Goal: Task Accomplishment & Management: Use online tool/utility

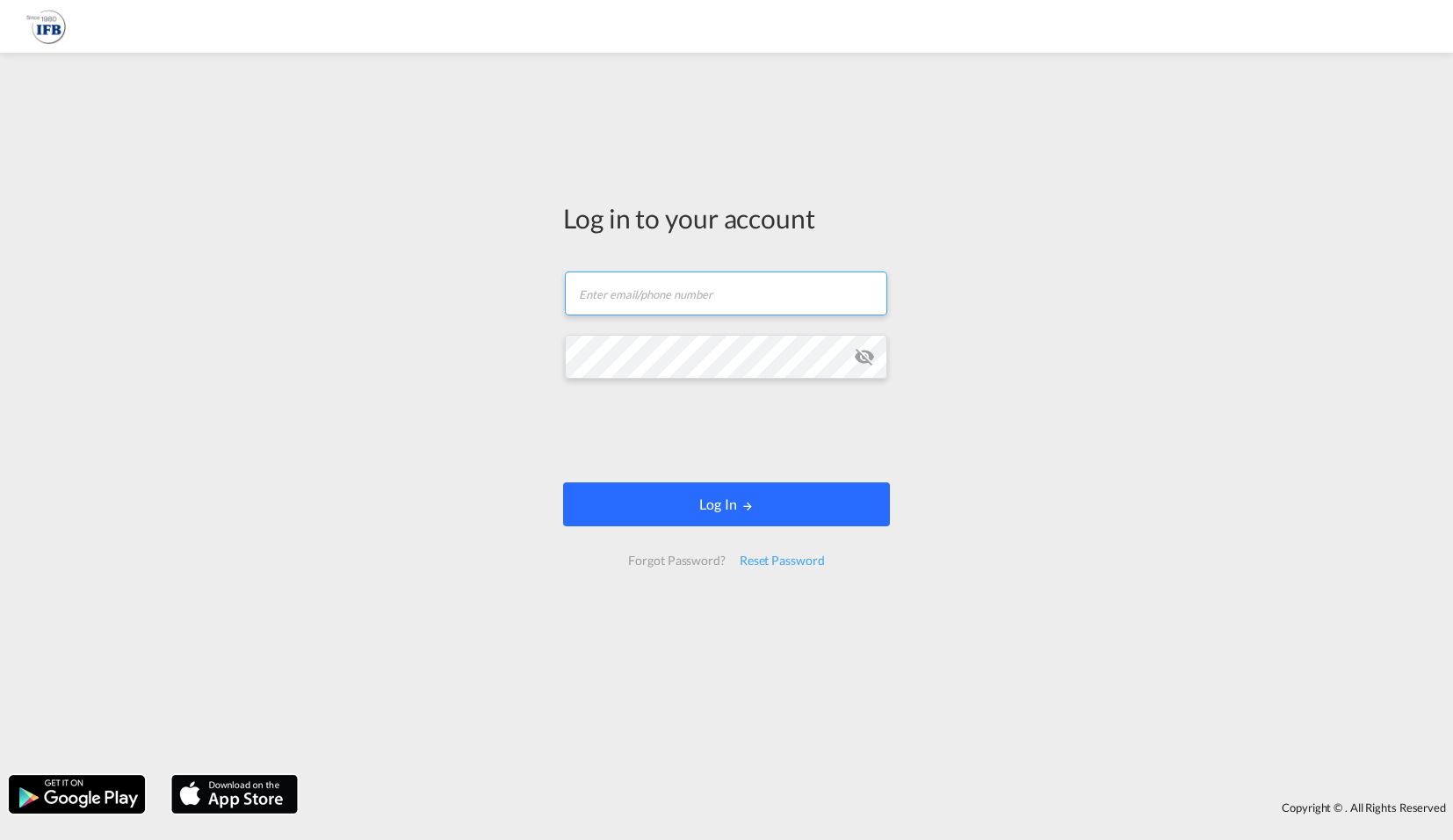
type input "[PERSON_NAME][EMAIL_ADDRESS][PERSON_NAME][DOMAIN_NAME]"
click at [647, 499] on button "Log In" at bounding box center [726, 503] width 327 height 44
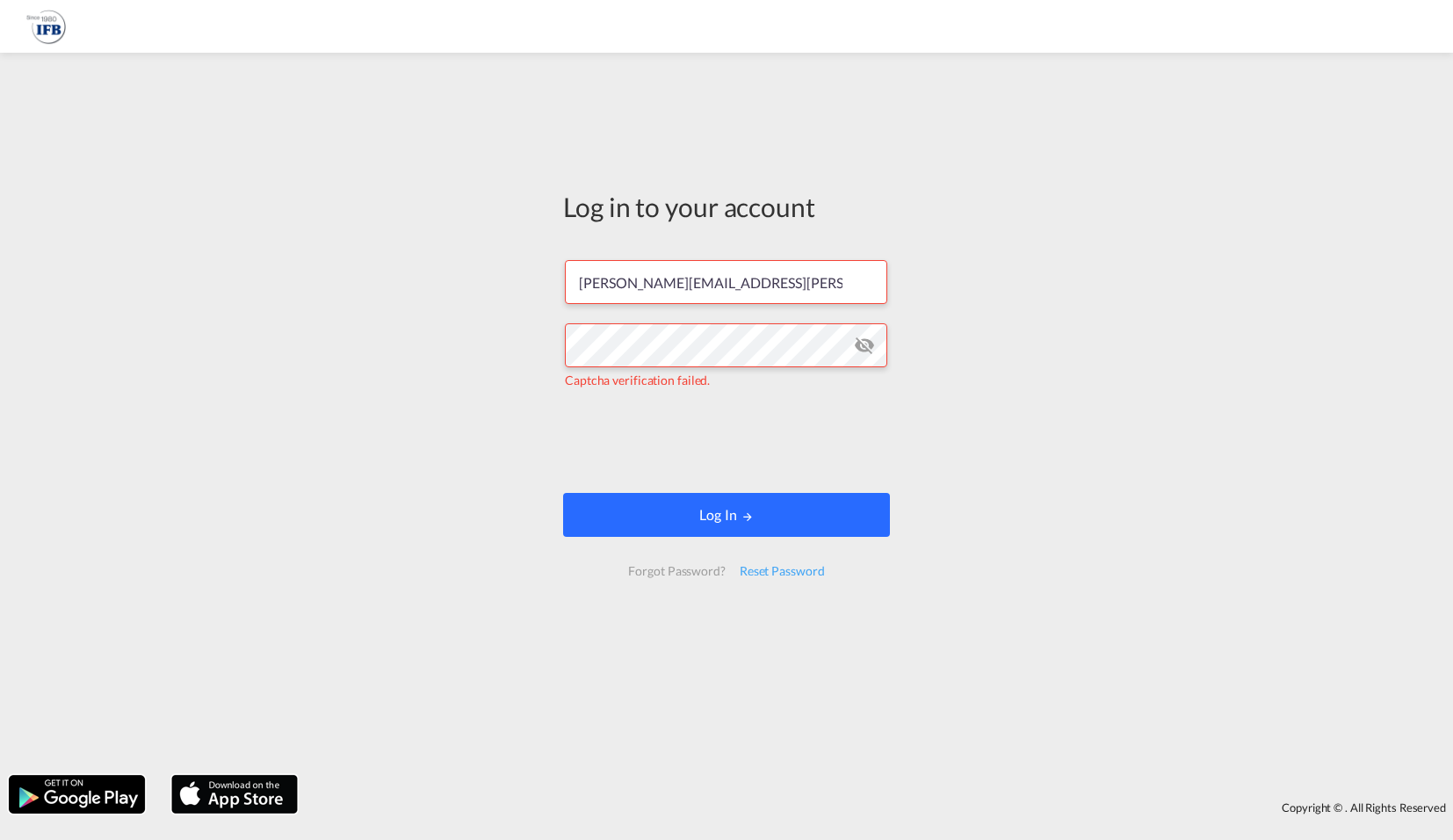
click at [658, 515] on button "Log In" at bounding box center [726, 515] width 327 height 44
